Goal: Find specific page/section: Find specific page/section

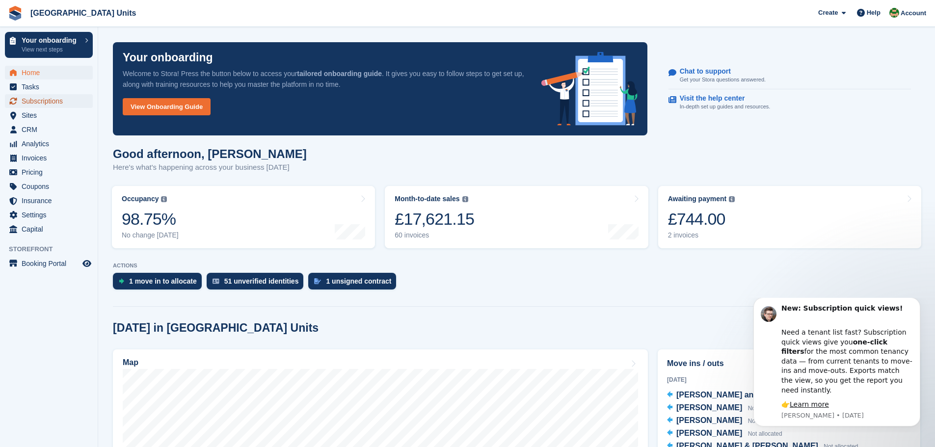
click at [38, 99] on span "Subscriptions" at bounding box center [51, 101] width 59 height 14
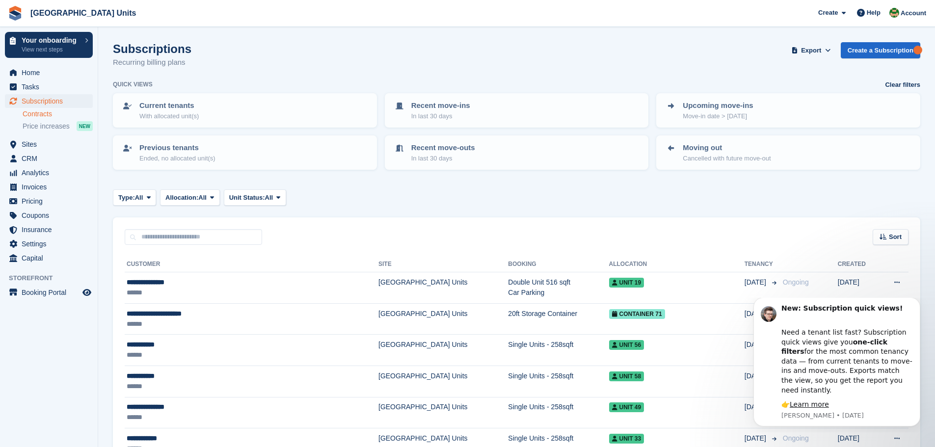
click at [39, 114] on link "Contracts" at bounding box center [58, 113] width 70 height 9
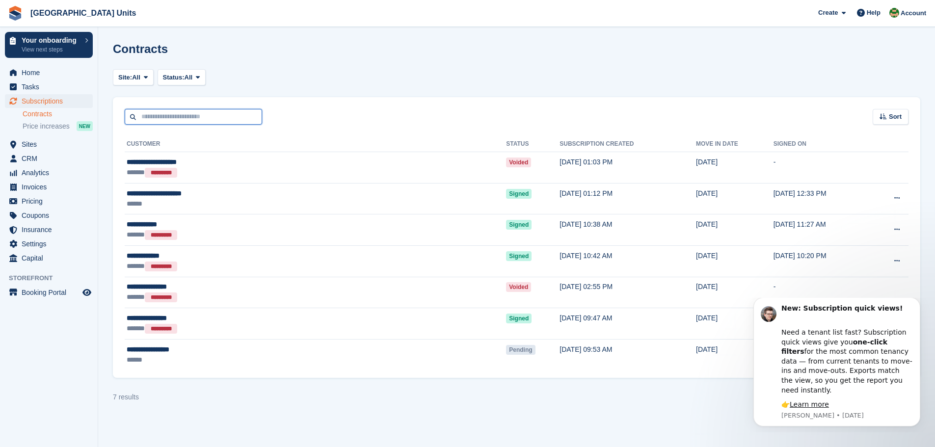
click at [158, 117] on input "text" at bounding box center [193, 117] width 137 height 16
type input "**"
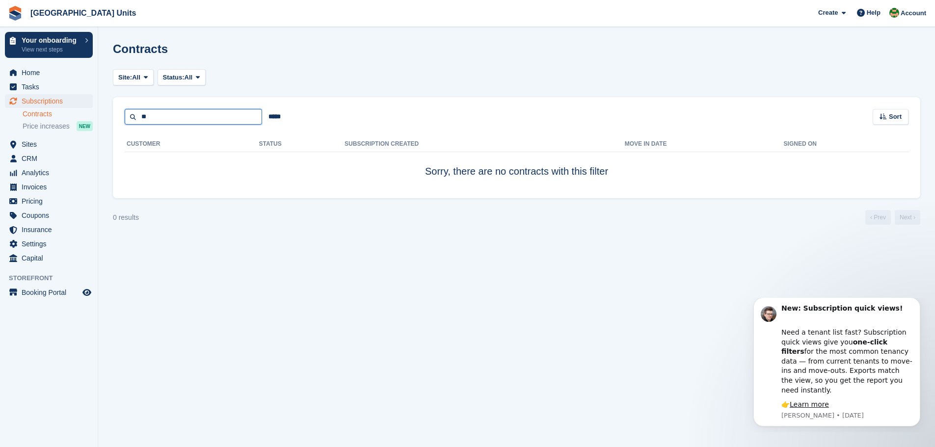
drag, startPoint x: 158, startPoint y: 117, endPoint x: 155, endPoint y: 112, distance: 5.9
click at [156, 112] on input "**" at bounding box center [193, 117] width 137 height 16
drag, startPoint x: 155, startPoint y: 111, endPoint x: 96, endPoint y: 113, distance: 58.5
click at [96, 113] on div "Your onboarding View next steps Home Tasks Subscriptions Subscriptions Subscrip…" at bounding box center [467, 223] width 935 height 447
type input "**********"
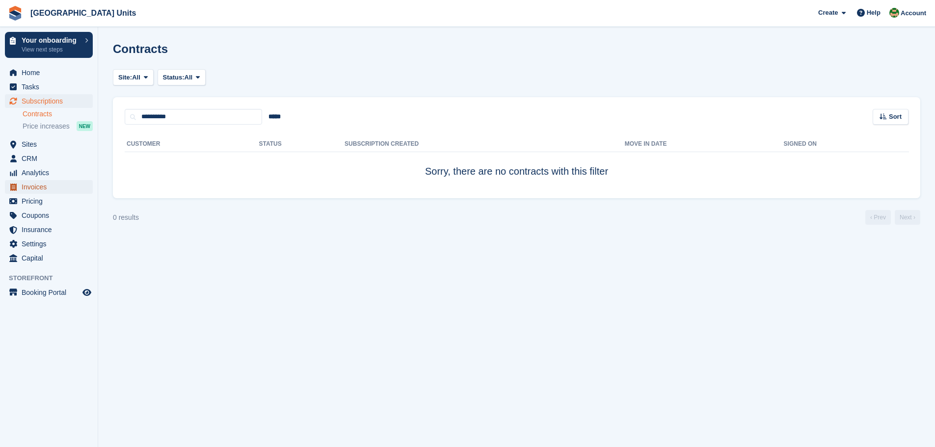
click at [37, 185] on span "Invoices" at bounding box center [51, 187] width 59 height 14
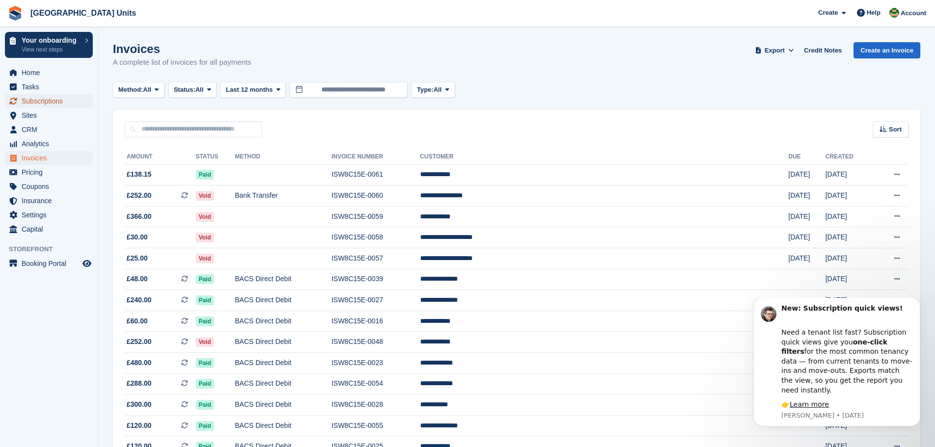
click at [36, 100] on span "Subscriptions" at bounding box center [51, 101] width 59 height 14
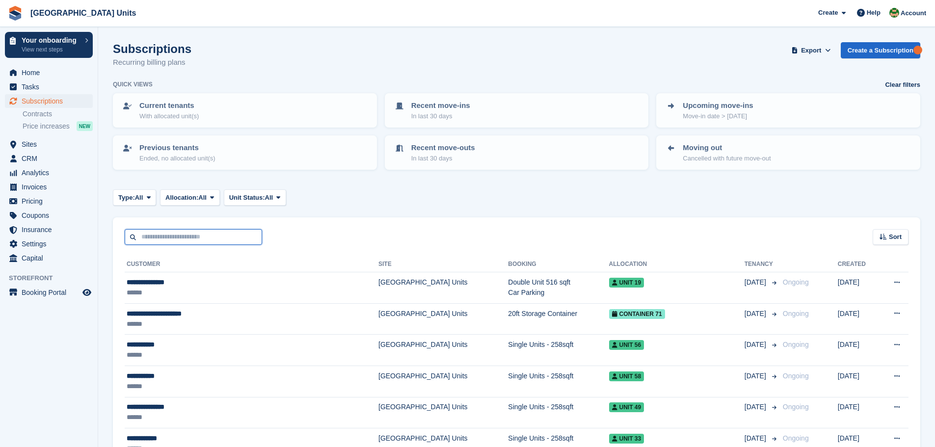
click at [182, 235] on input "text" at bounding box center [193, 237] width 137 height 16
type input "**********"
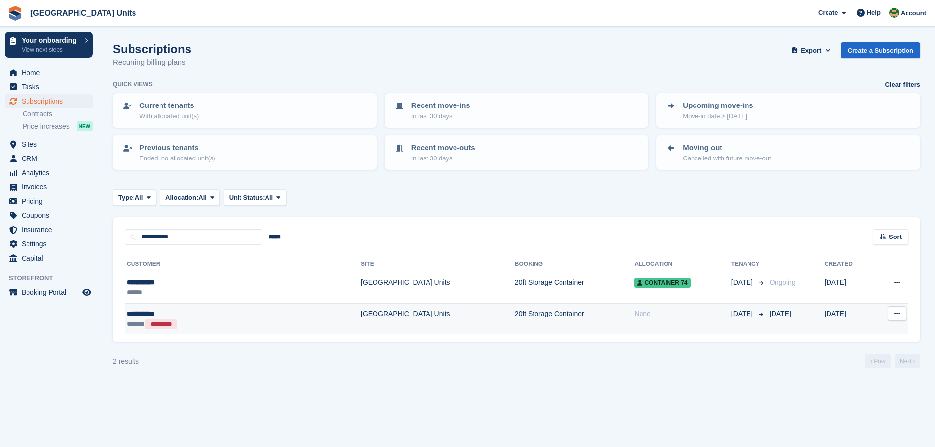
click at [899, 310] on button at bounding box center [897, 313] width 18 height 15
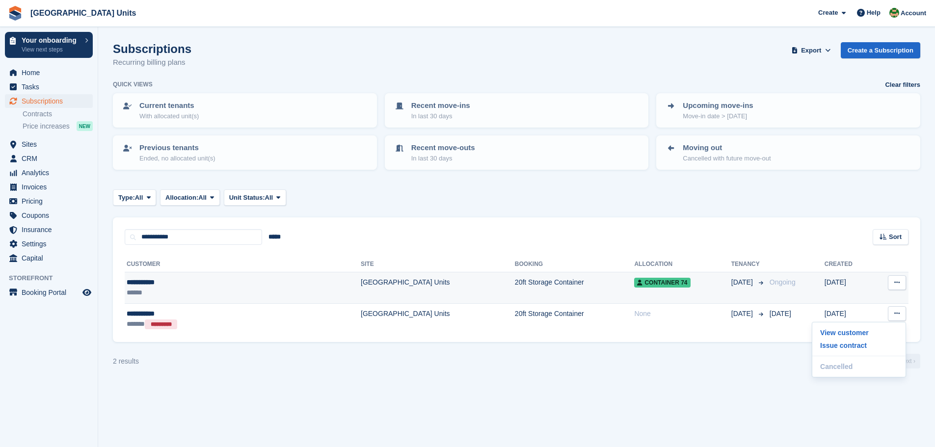
click at [899, 281] on icon at bounding box center [897, 282] width 5 height 6
click at [845, 301] on p "View customer" at bounding box center [859, 302] width 85 height 13
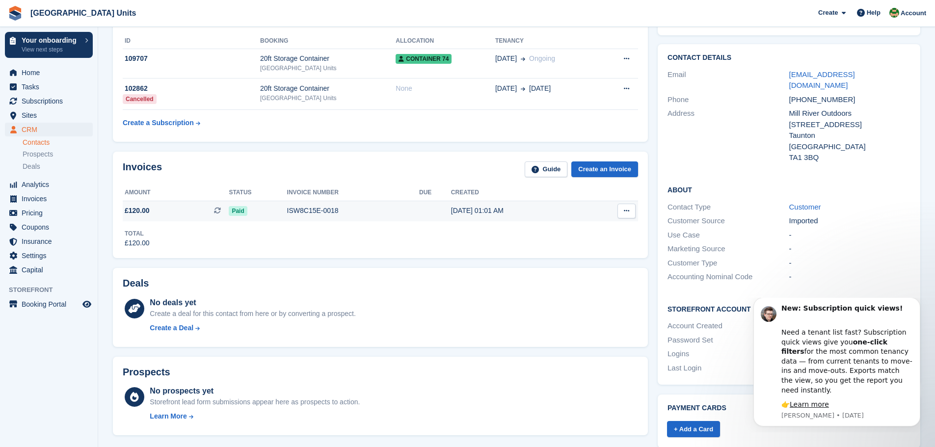
scroll to position [49, 0]
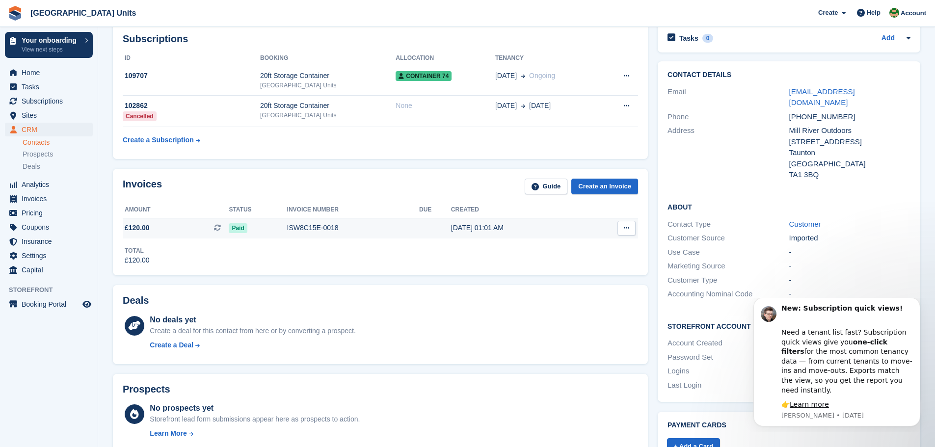
click at [629, 227] on icon at bounding box center [626, 228] width 5 height 6
click at [577, 261] on p "View on Stripe" at bounding box center [588, 262] width 85 height 16
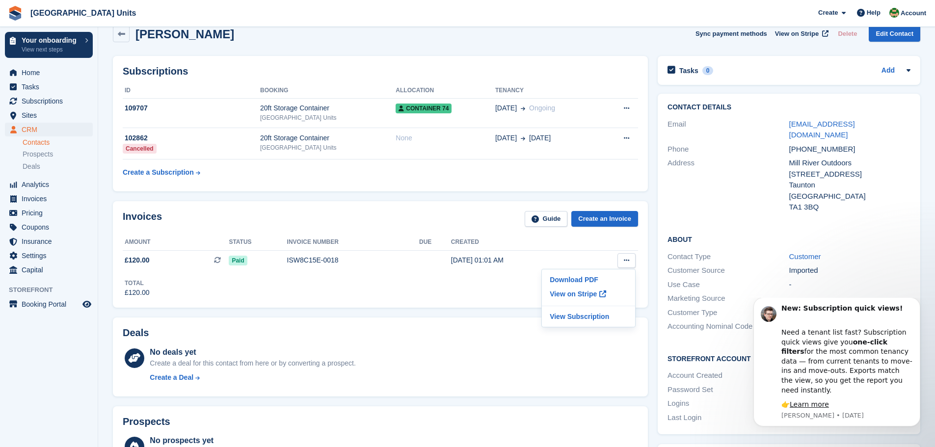
scroll to position [0, 0]
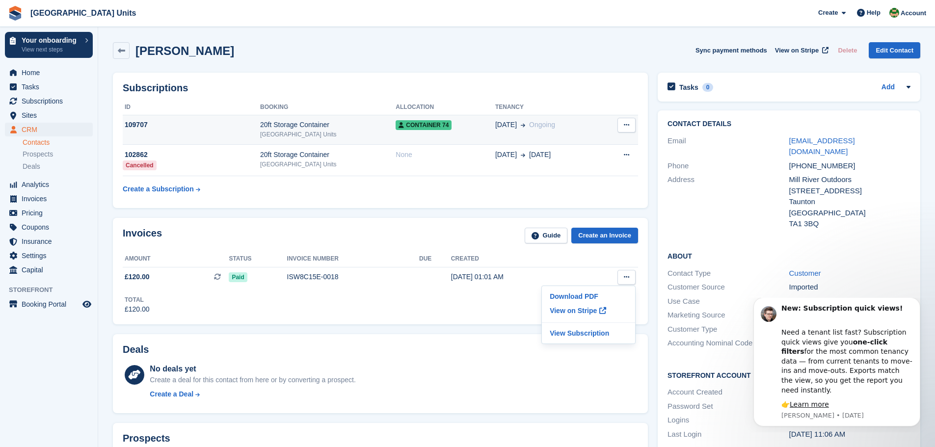
click at [628, 123] on icon at bounding box center [626, 125] width 5 height 6
